Goal: Task Accomplishment & Management: Manage account settings

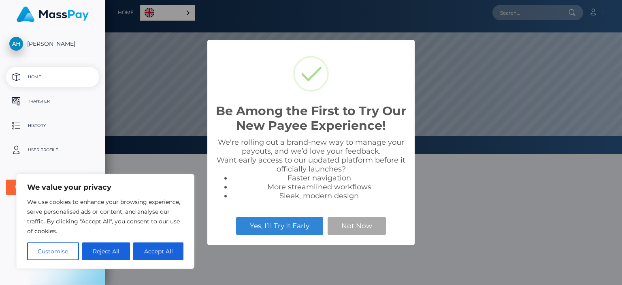
scroll to position [154, 517]
click at [364, 228] on button "Not Now" at bounding box center [357, 226] width 58 height 18
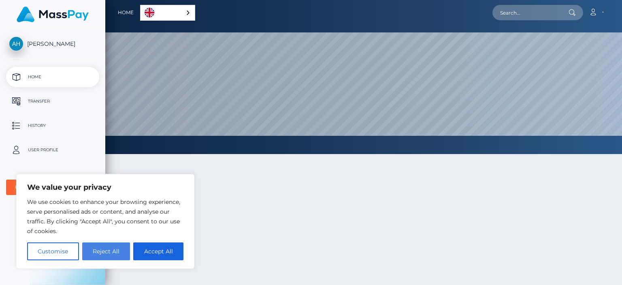
click at [109, 254] on button "Reject All" at bounding box center [106, 251] width 48 height 18
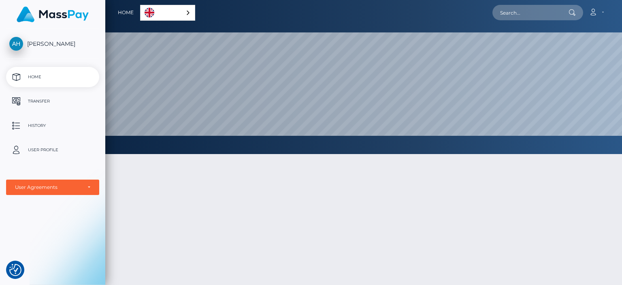
click at [185, 11] on div "English" at bounding box center [167, 13] width 55 height 16
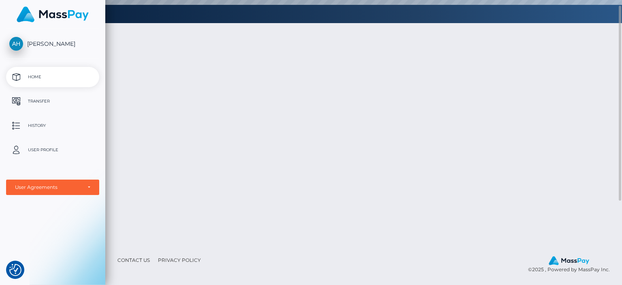
scroll to position [0, 0]
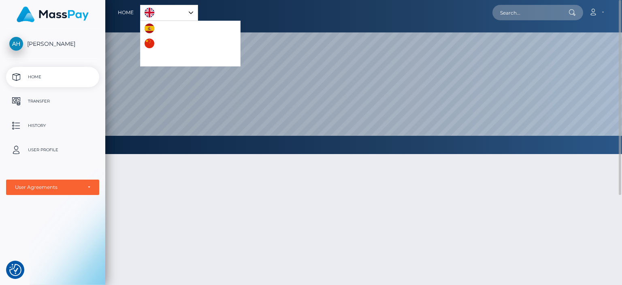
click at [161, 16] on link "English" at bounding box center [169, 12] width 57 height 15
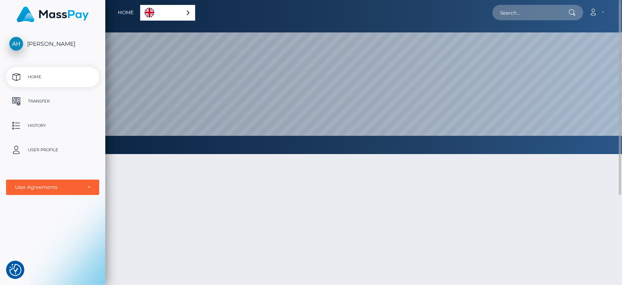
click at [161, 16] on link "English" at bounding box center [168, 12] width 54 height 15
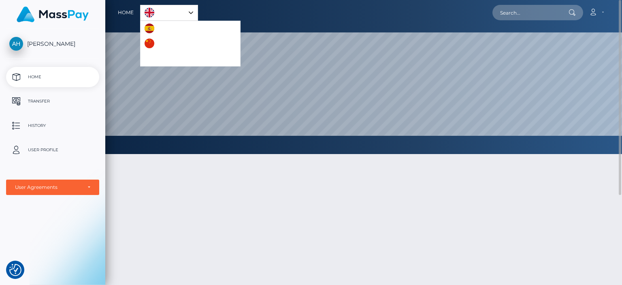
click at [161, 16] on link "English" at bounding box center [169, 12] width 57 height 15
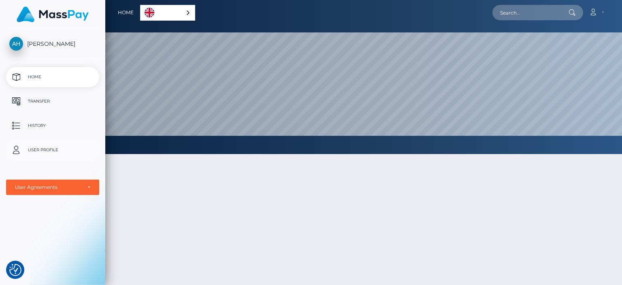
click at [55, 154] on p "User Profile" at bounding box center [52, 150] width 87 height 12
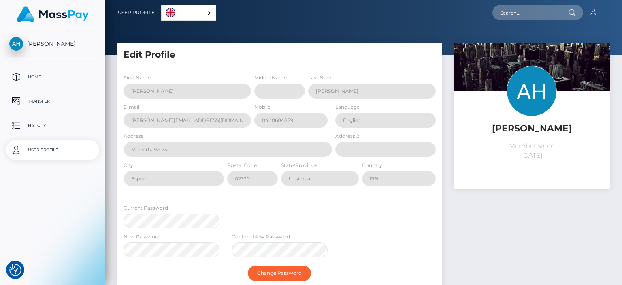
select select
click at [44, 102] on p "Transfer" at bounding box center [52, 101] width 87 height 12
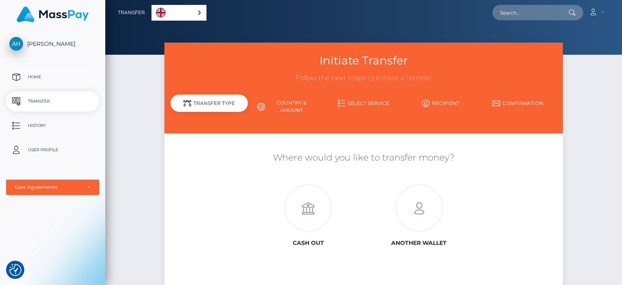
click at [50, 83] on p "Home" at bounding box center [52, 77] width 87 height 12
